Goal: Transaction & Acquisition: Purchase product/service

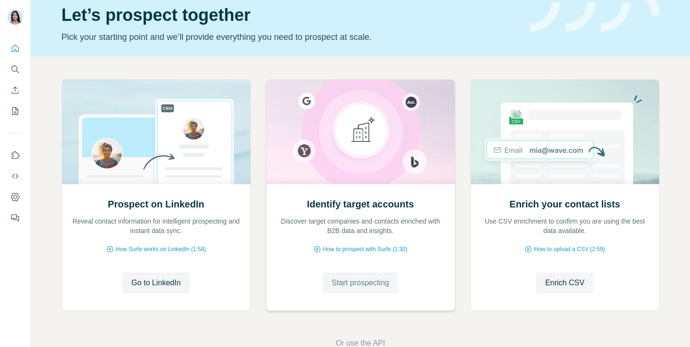
scroll to position [72, 0]
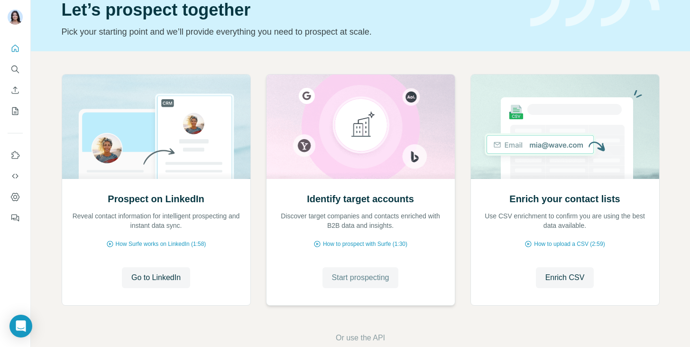
click at [354, 280] on span "Start prospecting" at bounding box center [360, 277] width 57 height 11
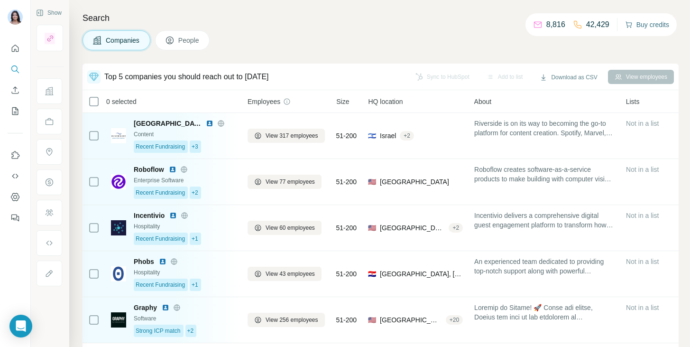
click at [633, 24] on button "Buy credits" at bounding box center [647, 24] width 44 height 13
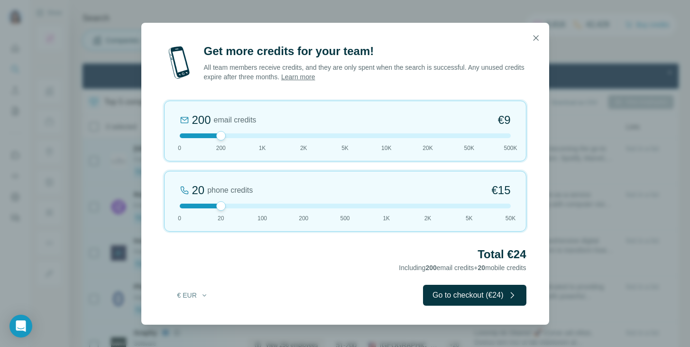
click at [299, 134] on div at bounding box center [345, 135] width 331 height 5
click at [460, 120] on div "5% Discount" at bounding box center [465, 119] width 37 height 11
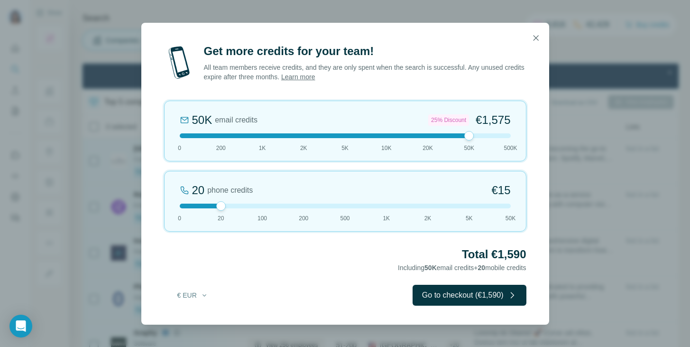
click at [342, 139] on div "50K email credits 25% Discount €1,575 0 200 1K 2K 5K 10K 20K 50K 500K" at bounding box center [345, 131] width 362 height 61
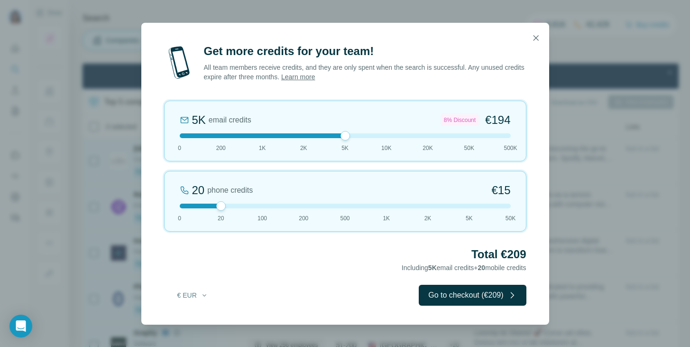
click at [297, 137] on div at bounding box center [345, 135] width 331 height 5
click at [191, 298] on button "€ EUR" at bounding box center [193, 295] width 44 height 17
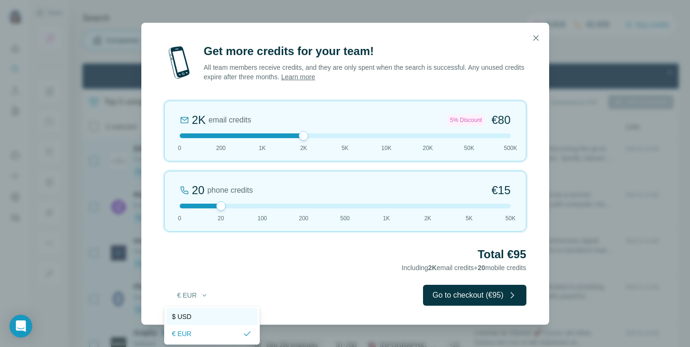
click at [190, 317] on span "$ USD" at bounding box center [181, 316] width 19 height 9
